Goal: Information Seeking & Learning: Learn about a topic

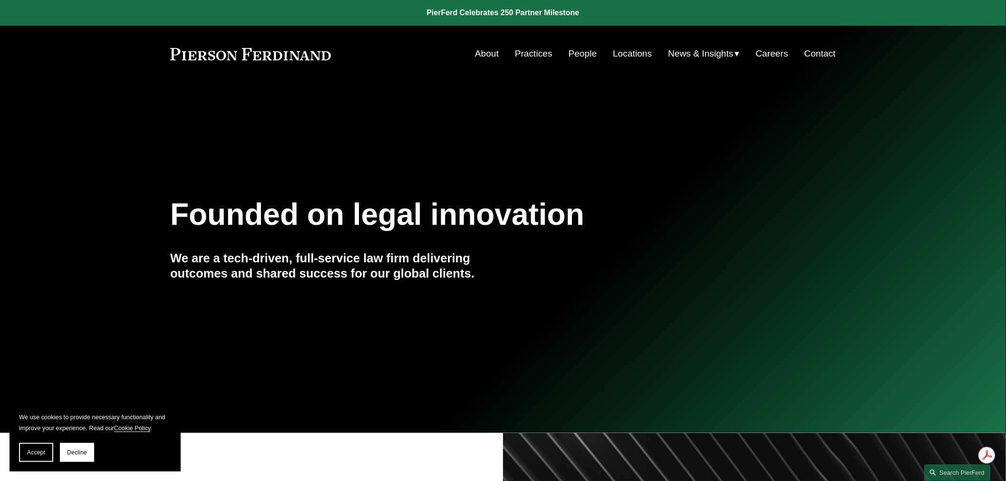
click at [555, 49] on nav "About Practices People Locations News & Insights News Insights Blogs Careers Co…" at bounding box center [655, 54] width 361 height 18
click at [575, 49] on link "People" at bounding box center [583, 54] width 29 height 18
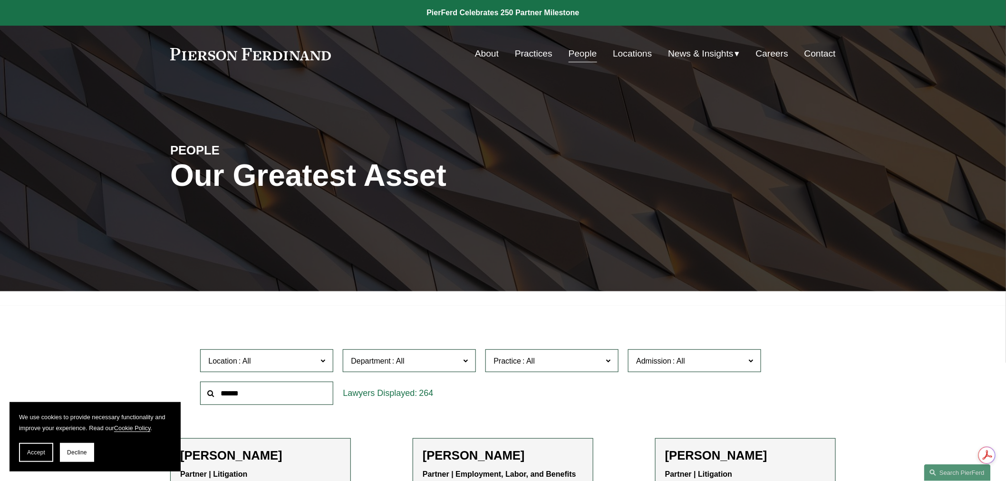
drag, startPoint x: 69, startPoint y: 454, endPoint x: 86, endPoint y: 450, distance: 17.4
click at [69, 454] on span "Decline" at bounding box center [77, 452] width 20 height 7
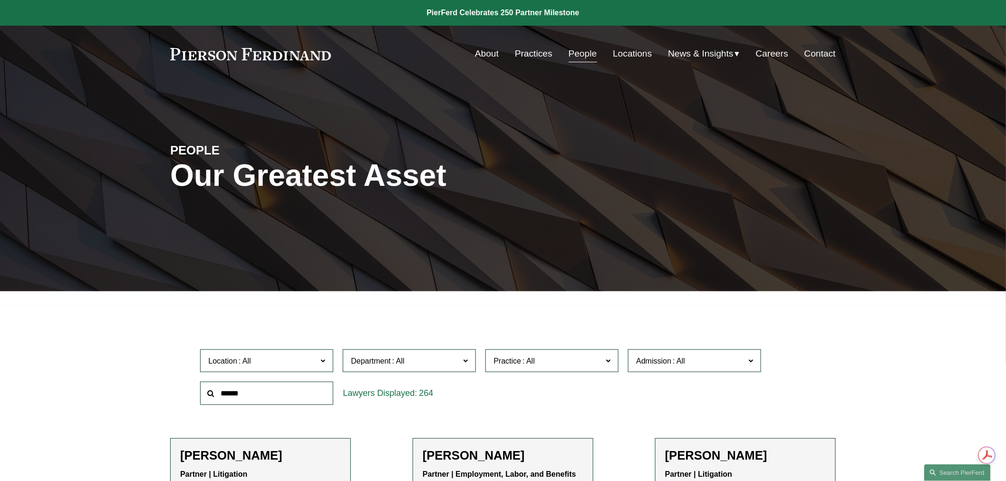
click at [246, 397] on input "text" at bounding box center [266, 393] width 133 height 23
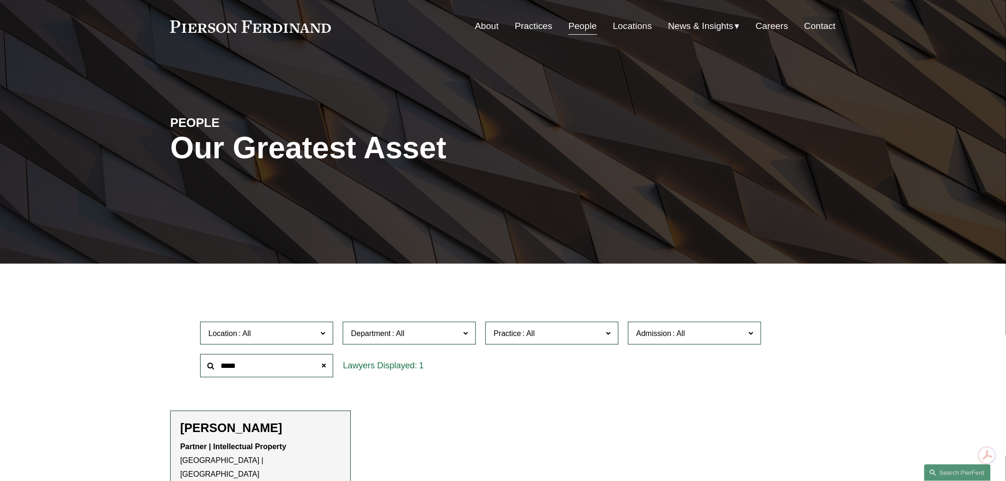
scroll to position [53, 0]
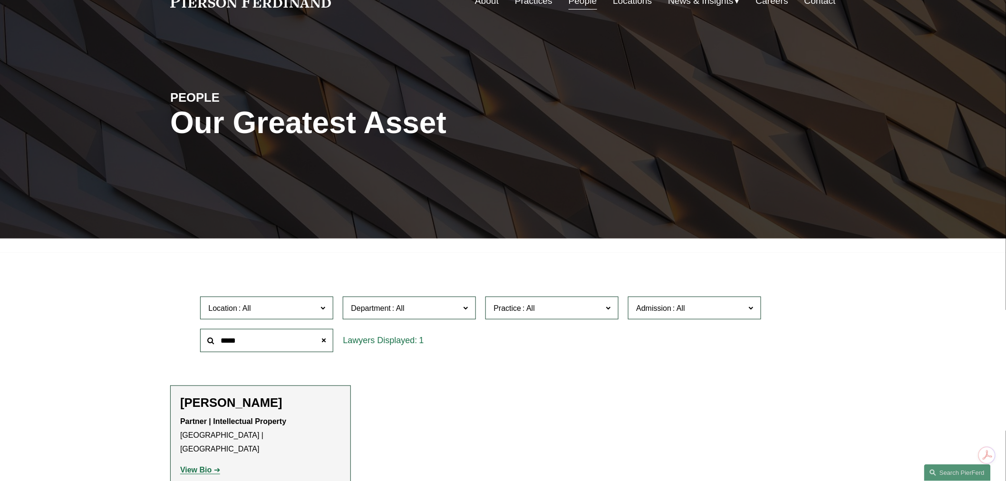
click at [196, 466] on strong "View Bio" at bounding box center [195, 470] width 31 height 8
drag, startPoint x: 259, startPoint y: 346, endPoint x: 203, endPoint y: 343, distance: 56.2
click at [203, 343] on input "*****" at bounding box center [266, 340] width 133 height 23
type input "***"
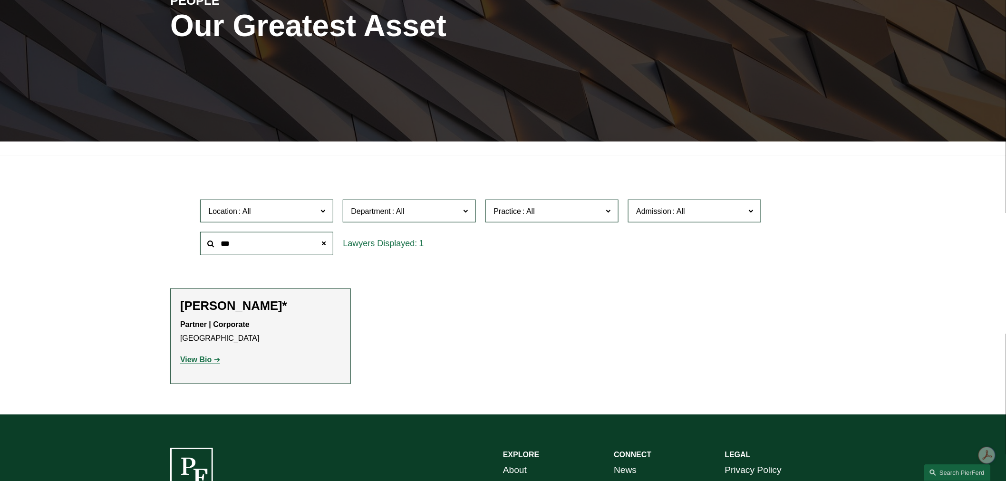
scroll to position [158, 0]
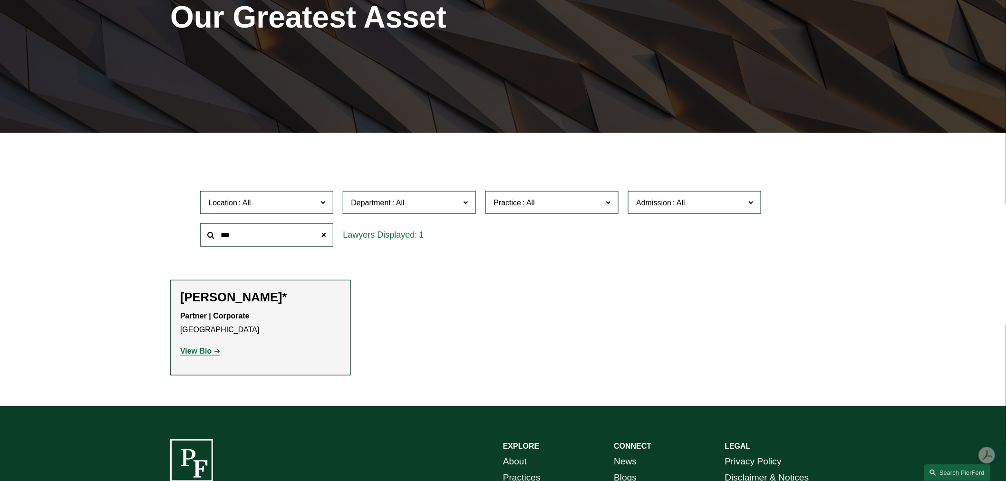
click at [198, 348] on strong "View Bio" at bounding box center [195, 351] width 31 height 8
click at [324, 236] on span at bounding box center [323, 234] width 19 height 19
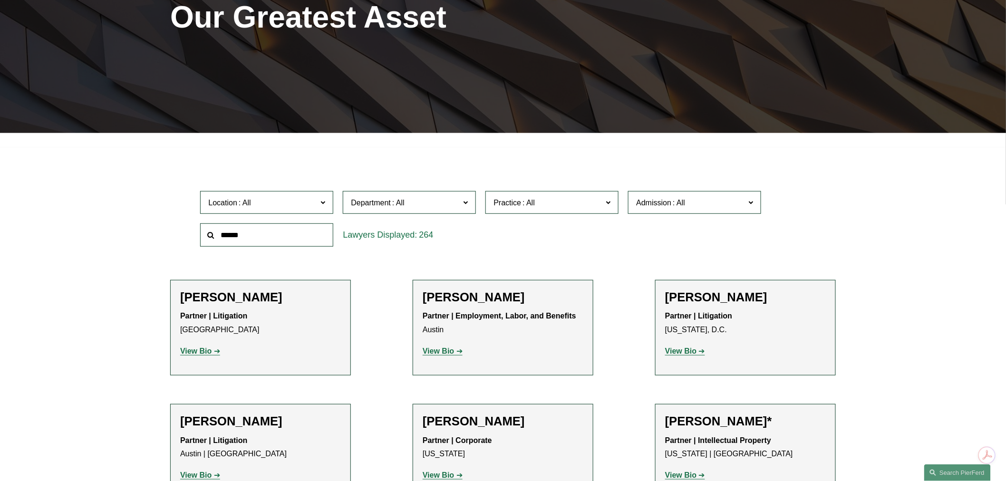
scroll to position [211, 0]
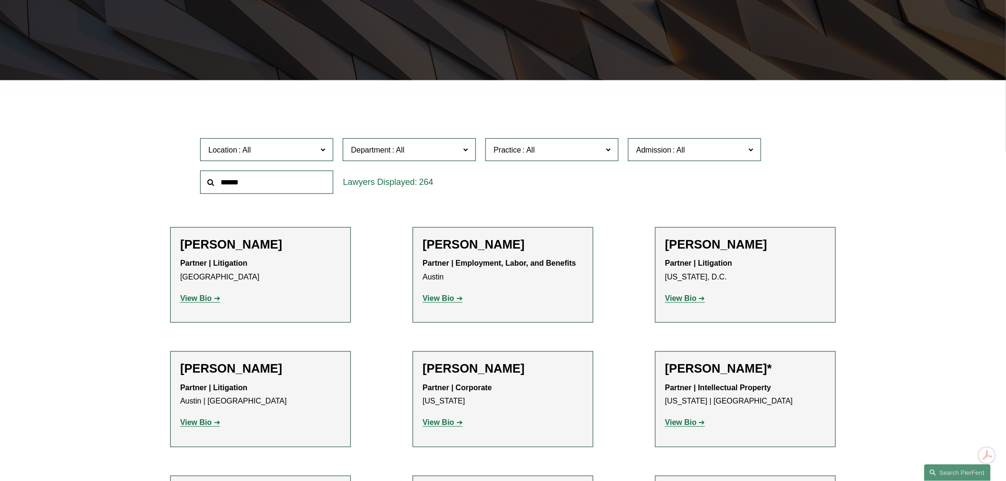
click at [267, 153] on span "Location" at bounding box center [262, 150] width 109 height 13
click at [0, 0] on link "London" at bounding box center [0, 0] width 0 height 0
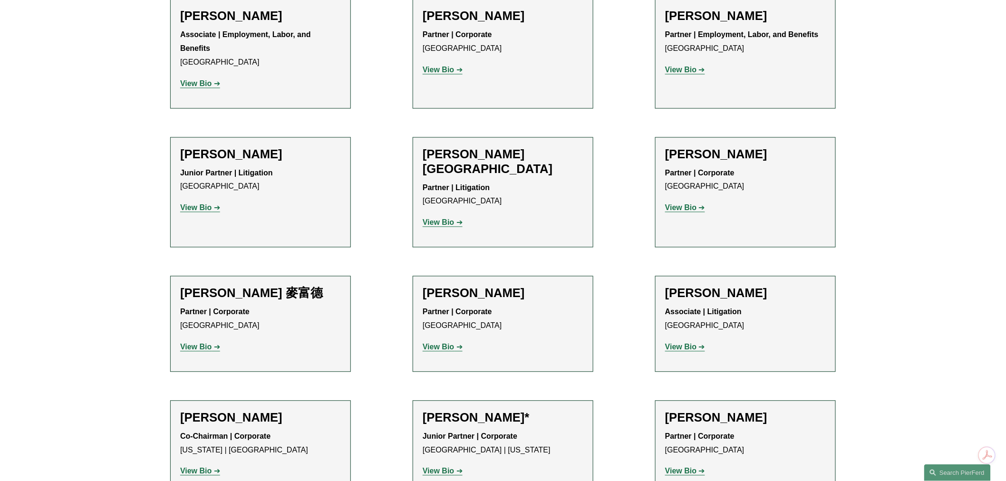
scroll to position [528, 0]
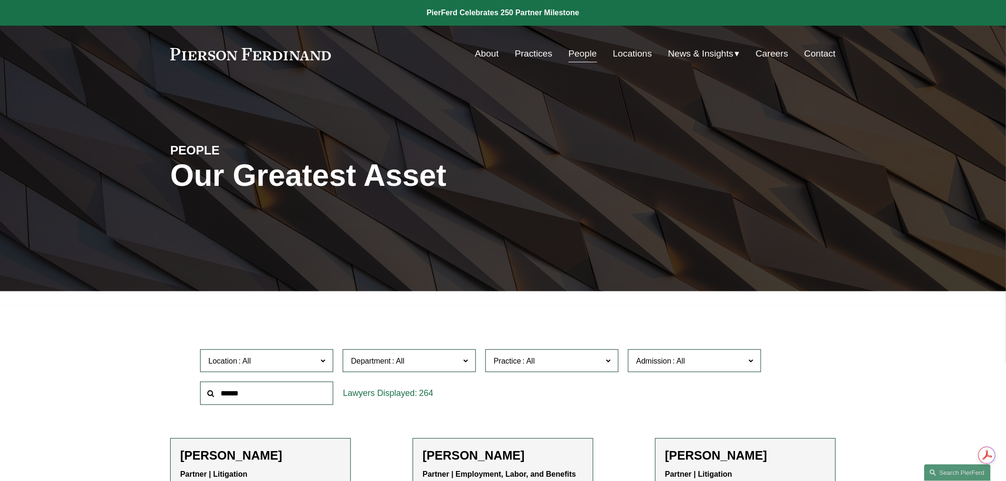
click at [240, 393] on input "text" at bounding box center [266, 393] width 133 height 23
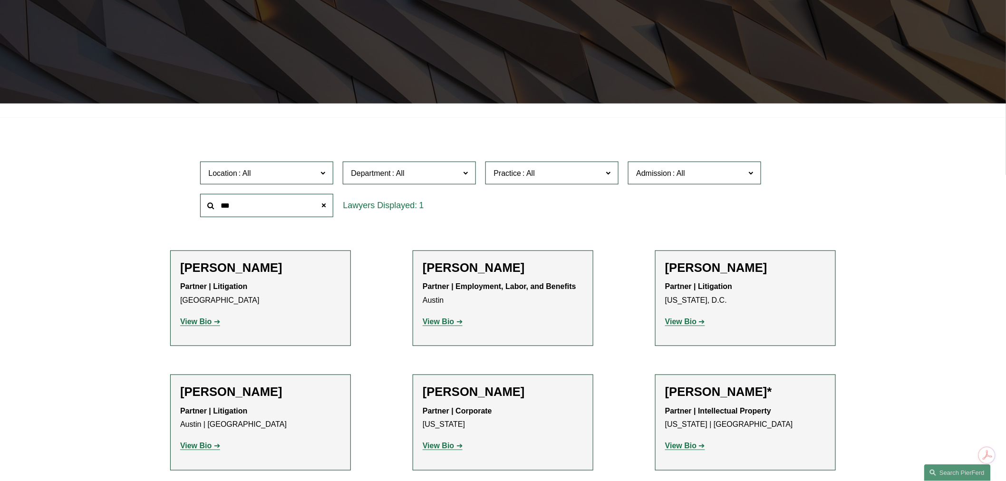
scroll to position [197, 0]
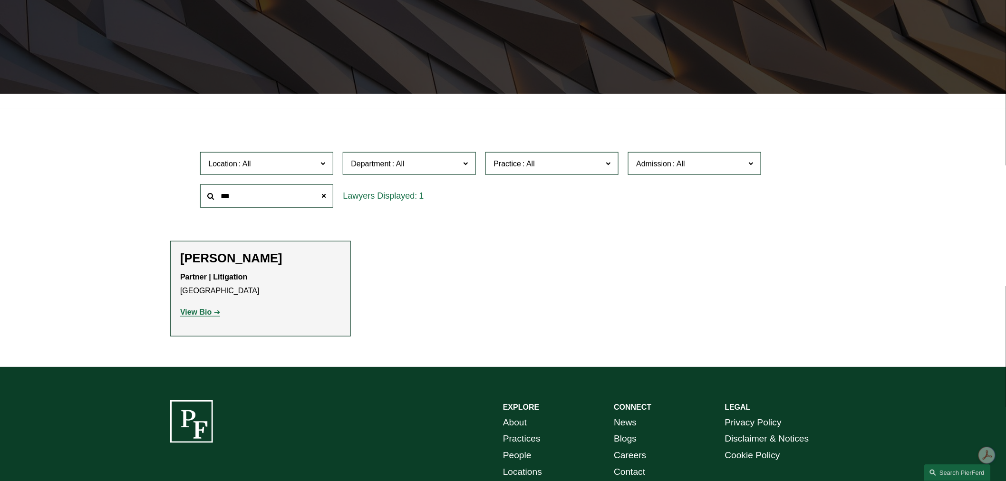
type input "***"
click at [201, 307] on p "View Bio" at bounding box center [260, 313] width 161 height 14
click at [202, 307] on p "View Bio" at bounding box center [260, 313] width 161 height 14
click at [202, 314] on strong "View Bio" at bounding box center [195, 312] width 31 height 8
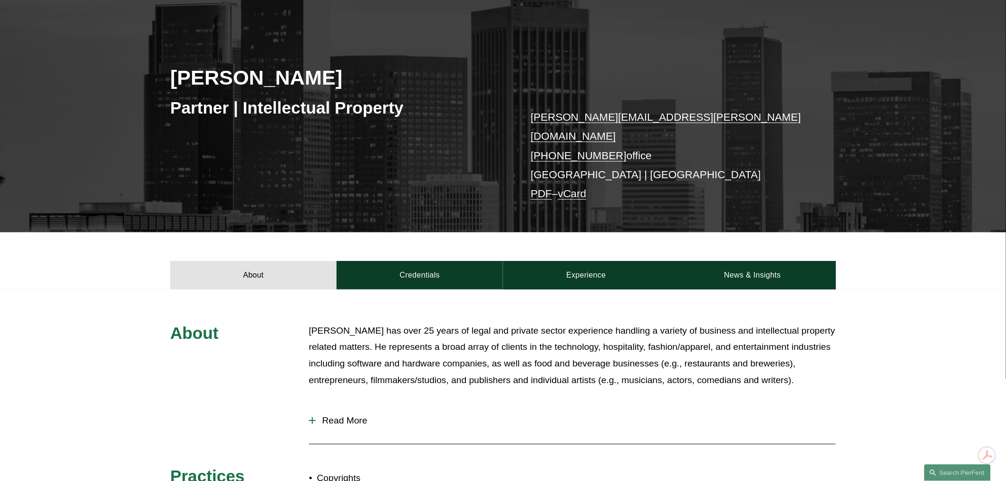
scroll to position [106, 0]
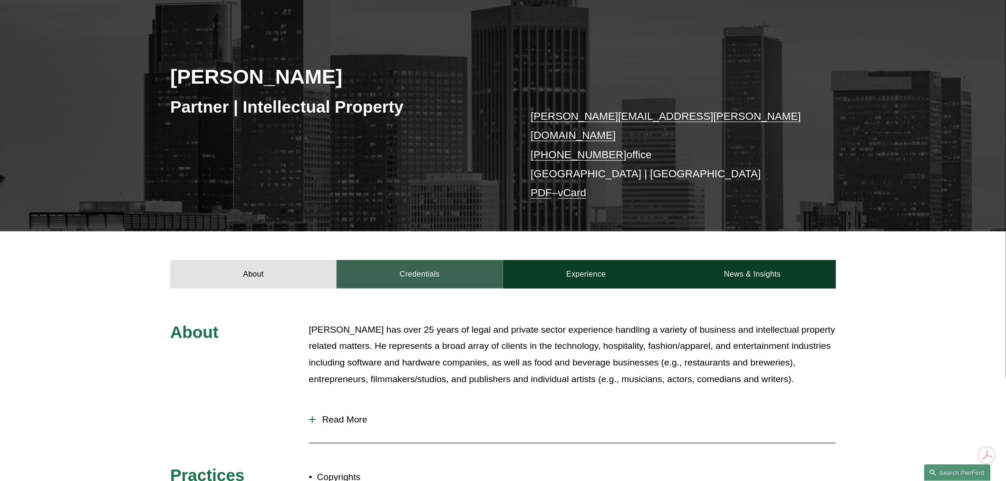
click at [441, 260] on link "Credentials" at bounding box center [420, 274] width 166 height 29
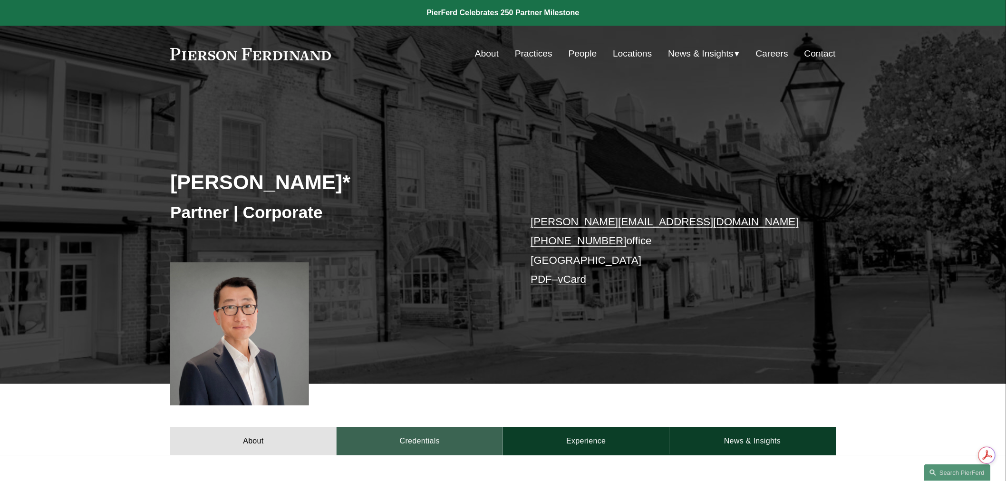
click at [399, 445] on link "Credentials" at bounding box center [420, 441] width 166 height 29
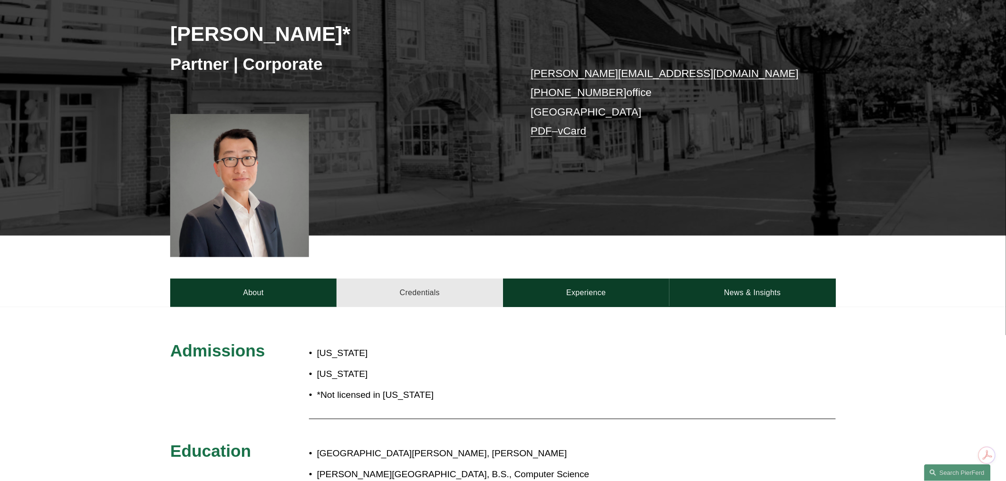
scroll to position [158, 0]
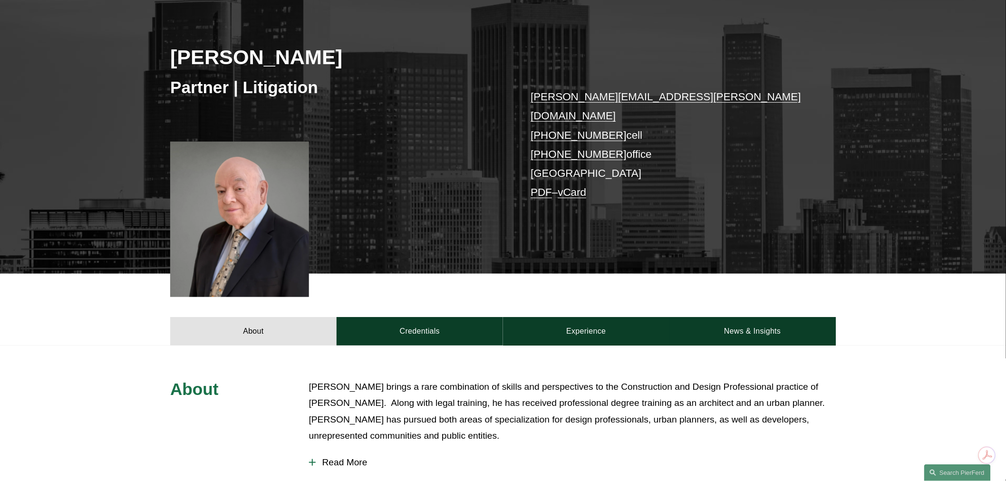
scroll to position [211, 0]
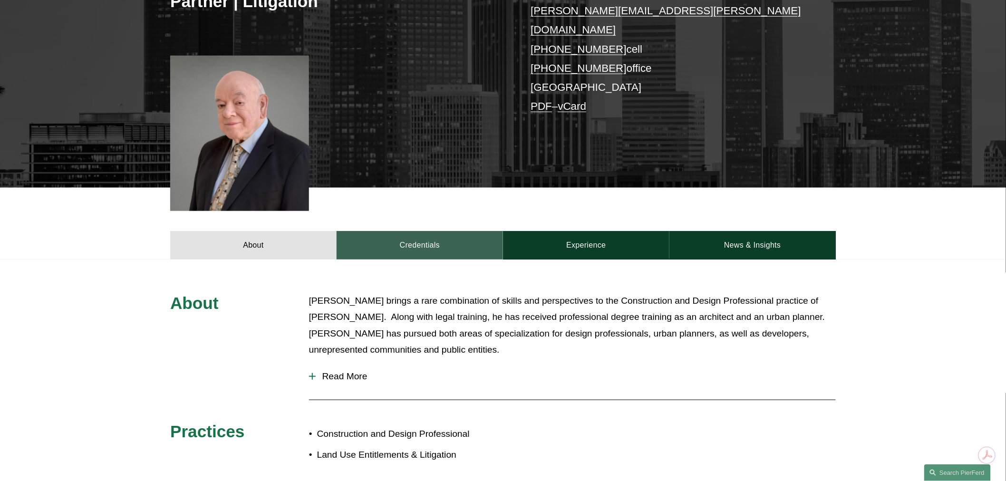
click at [396, 231] on link "Credentials" at bounding box center [420, 245] width 166 height 29
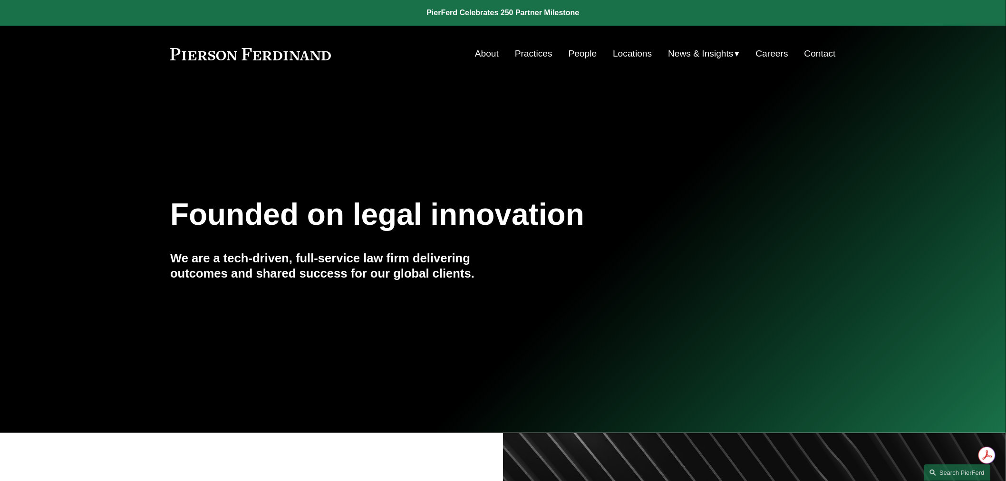
click at [569, 54] on link "People" at bounding box center [583, 54] width 29 height 18
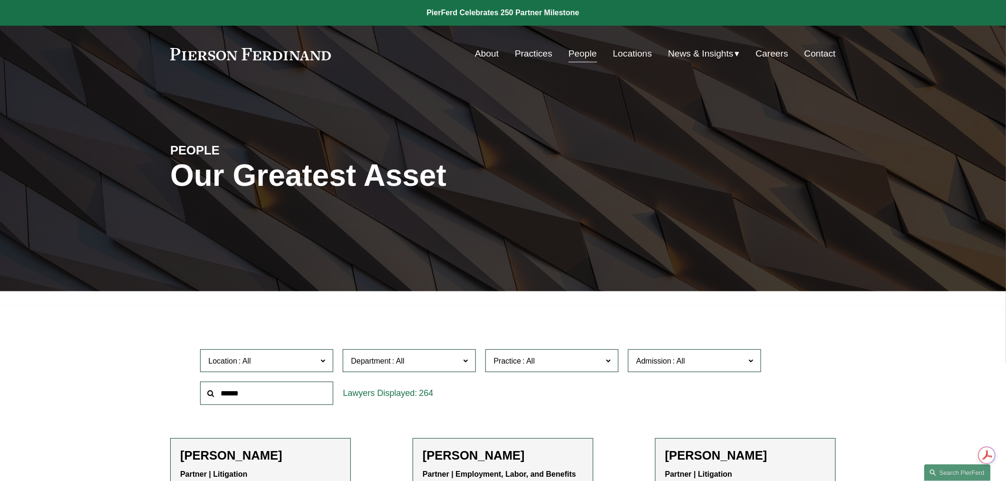
click at [231, 401] on input "text" at bounding box center [266, 393] width 133 height 23
type input "****"
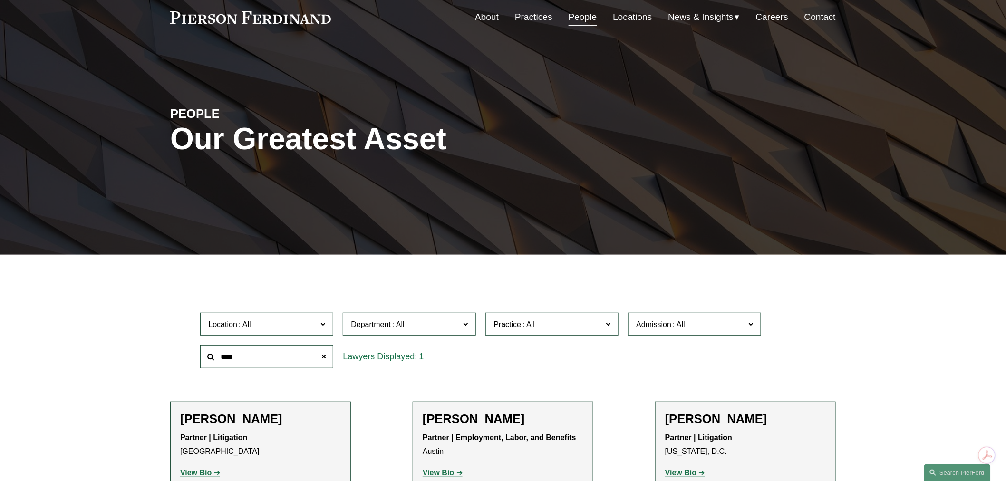
scroll to position [158, 0]
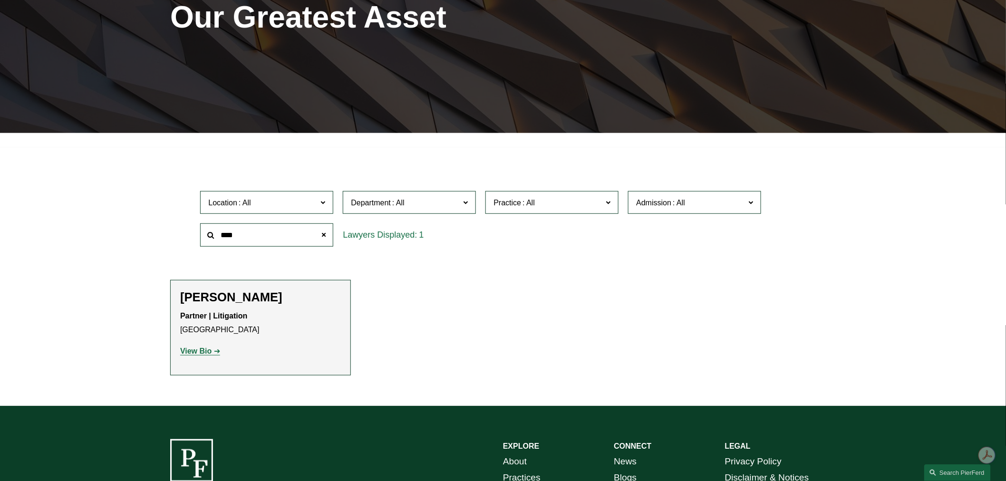
click at [204, 354] on strong "View Bio" at bounding box center [195, 351] width 31 height 8
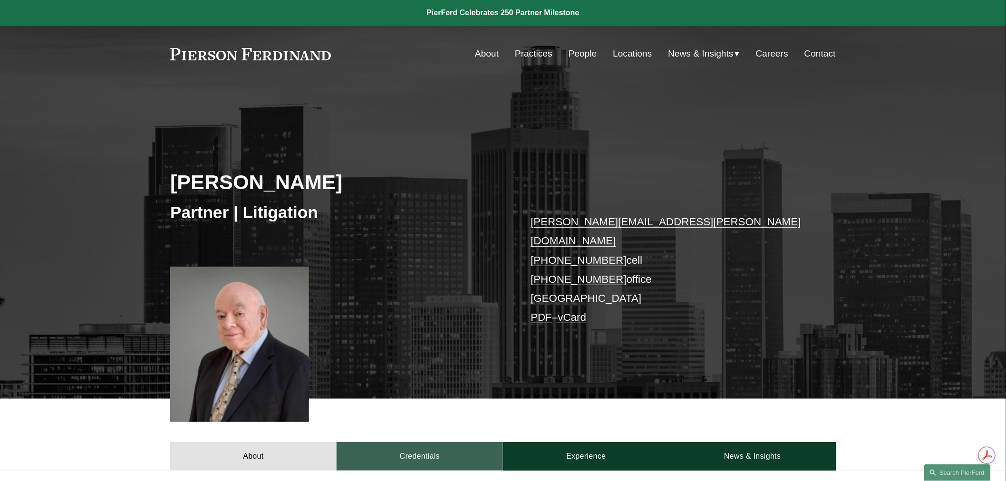
click at [408, 442] on link "Credentials" at bounding box center [420, 456] width 166 height 29
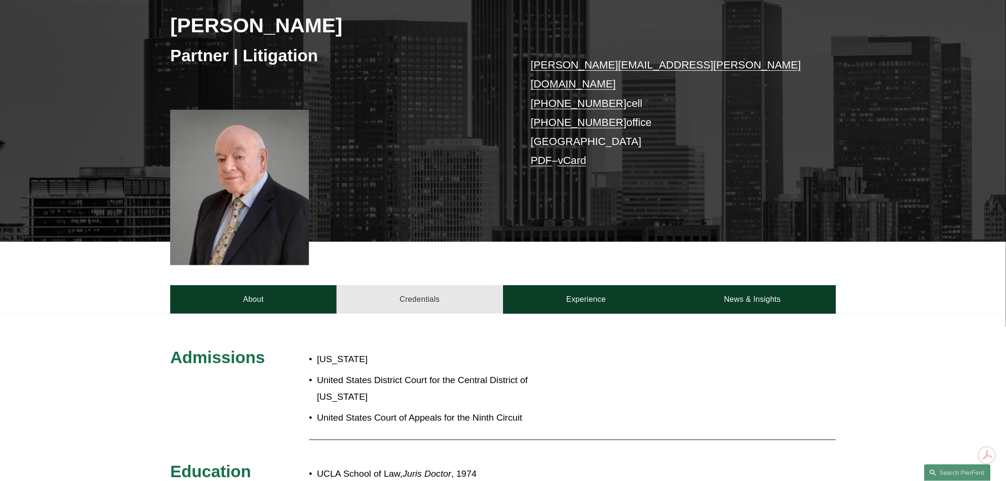
scroll to position [158, 0]
